Goal: Task Accomplishment & Management: Manage account settings

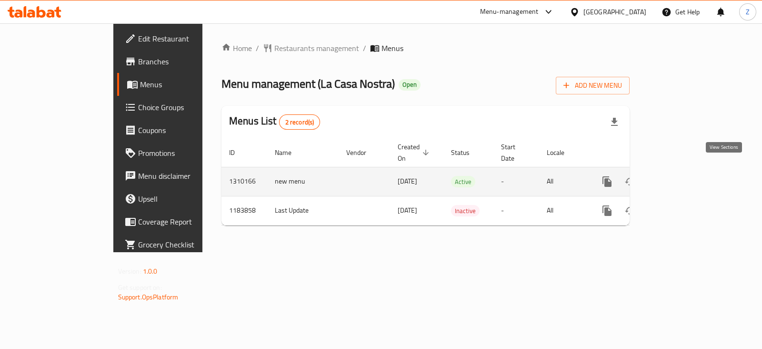
click at [681, 176] on icon "enhanced table" at bounding box center [675, 181] width 11 height 11
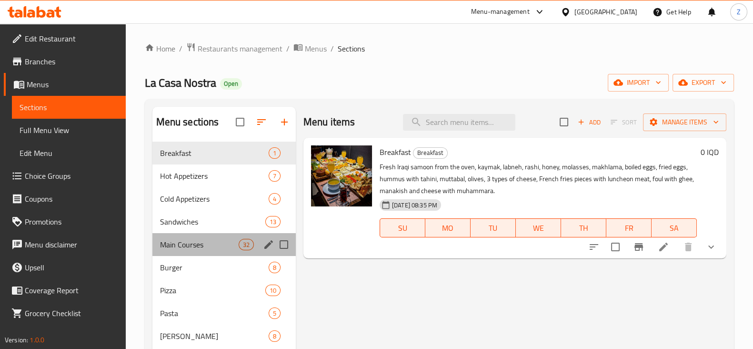
click at [208, 236] on div "Main Courses 32" at bounding box center [223, 244] width 143 height 23
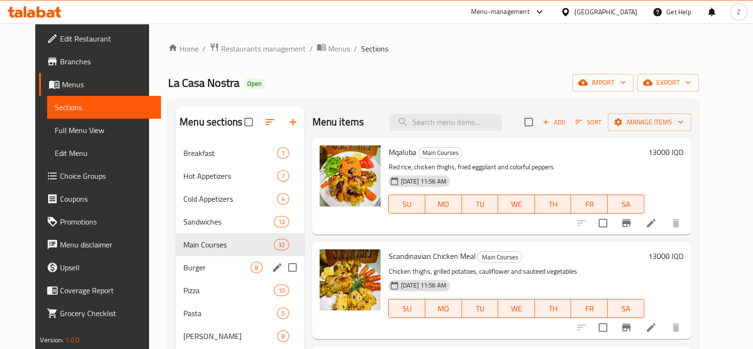
click at [202, 257] on div "Burger 8" at bounding box center [240, 267] width 129 height 23
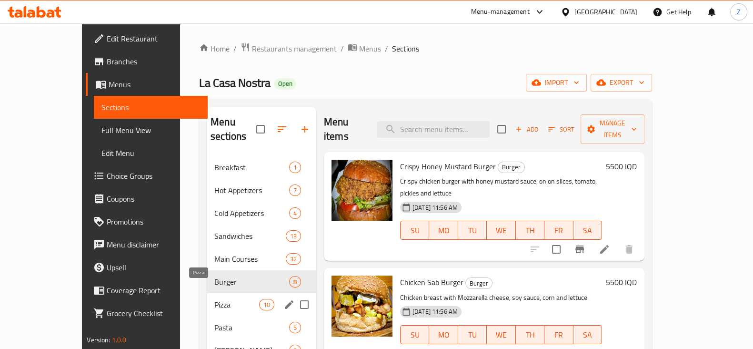
click at [214, 299] on span "Pizza" at bounding box center [236, 304] width 44 height 11
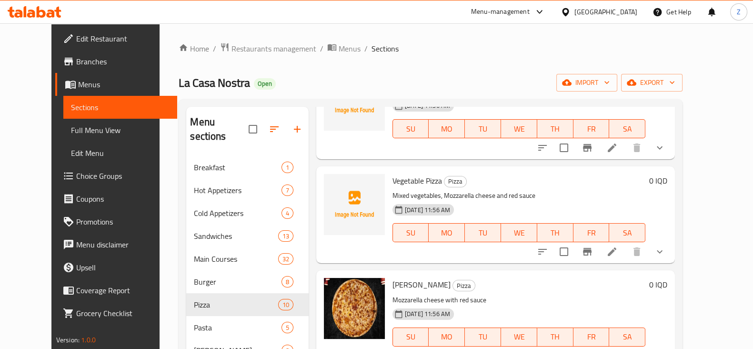
scroll to position [238, 0]
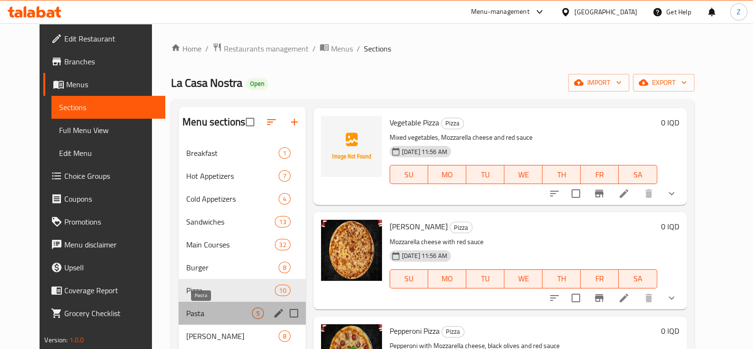
click at [188, 312] on span "Pasta" at bounding box center [218, 312] width 65 height 11
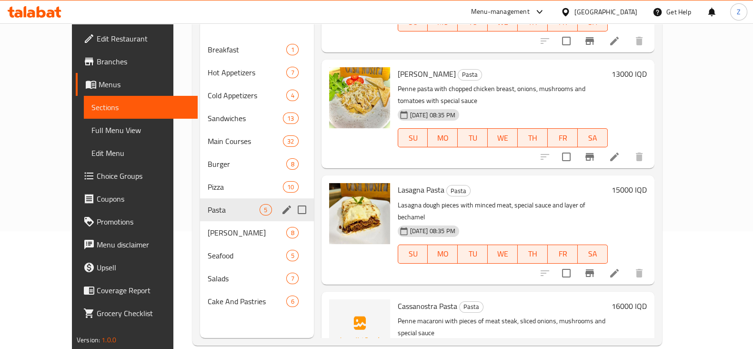
scroll to position [119, 0]
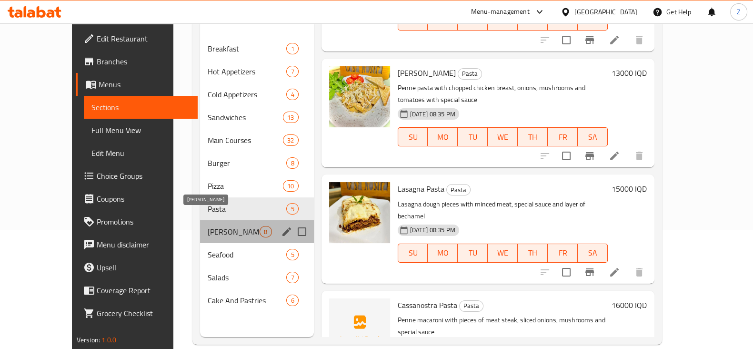
click at [219, 226] on span "[PERSON_NAME]" at bounding box center [234, 231] width 52 height 11
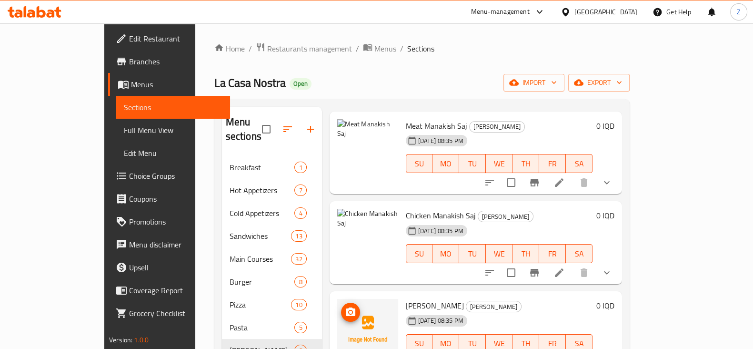
scroll to position [59, 0]
